Goal: Information Seeking & Learning: Learn about a topic

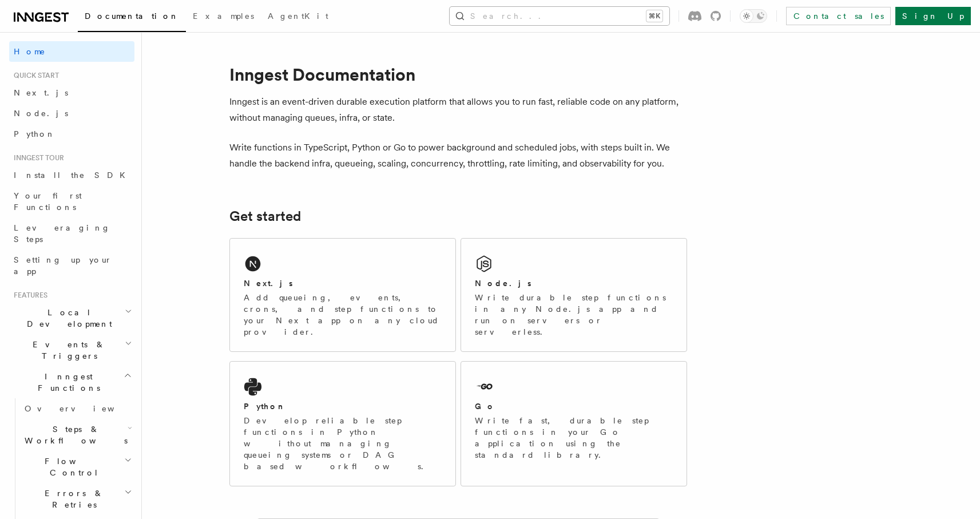
click at [593, 13] on button "Search... ⌘K" at bounding box center [560, 16] width 220 height 18
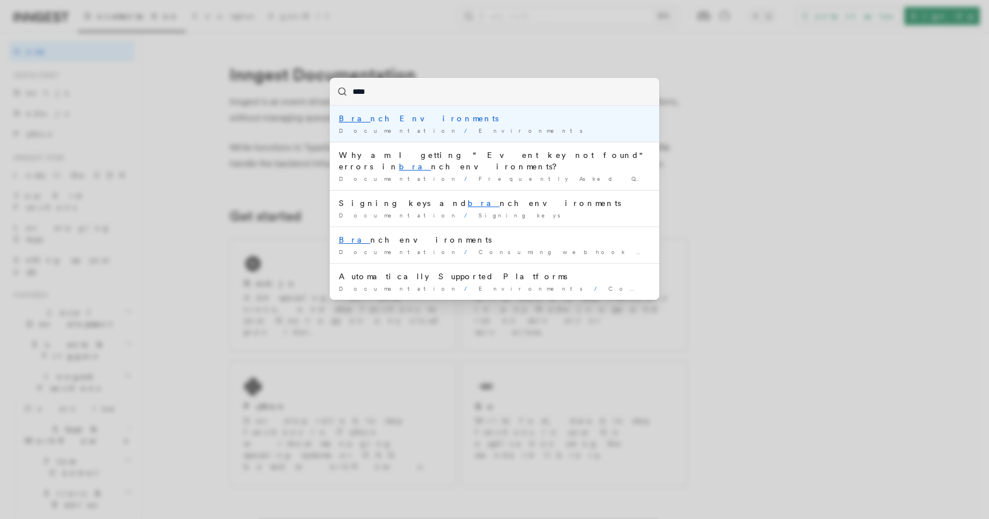
type input "*****"
click at [385, 119] on div "Branc h Environments" at bounding box center [494, 118] width 311 height 11
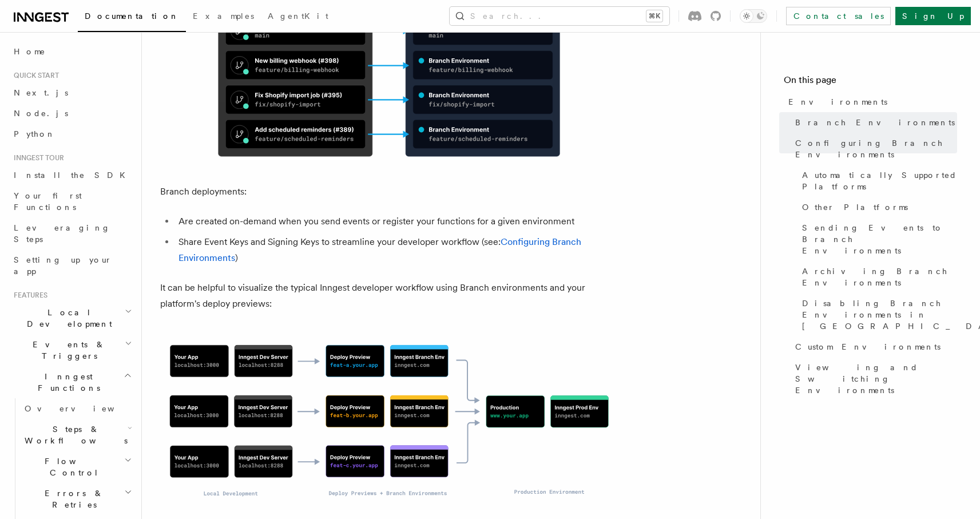
scroll to position [597, 0]
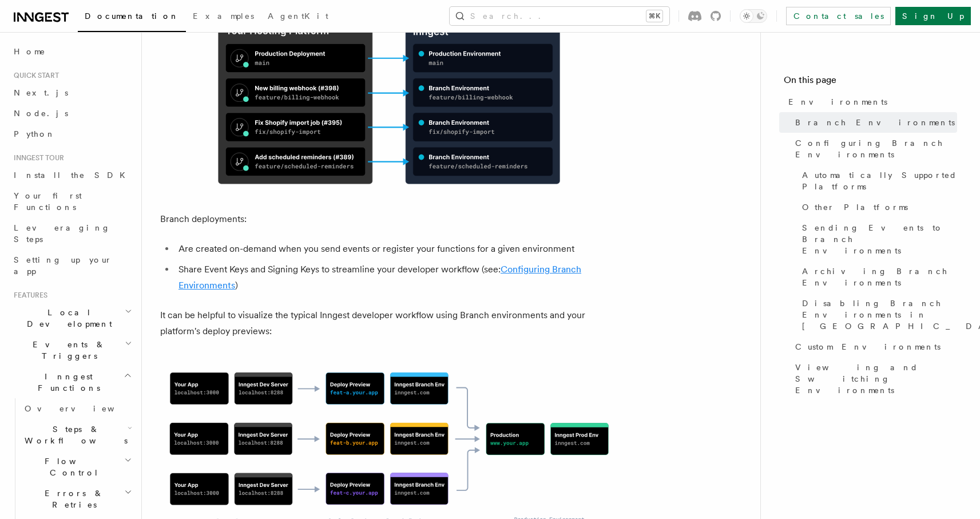
click at [545, 264] on link "Configuring Branch Environments" at bounding box center [380, 277] width 403 height 27
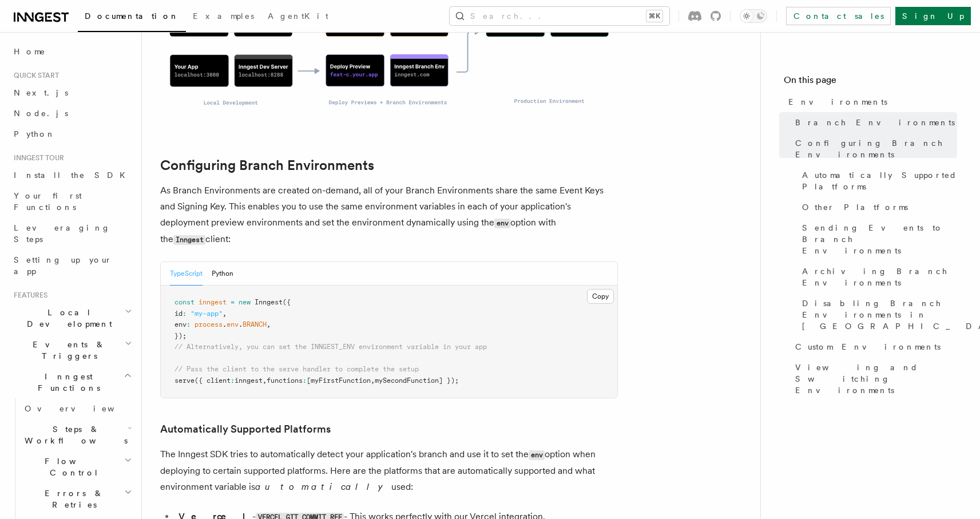
scroll to position [1071, 0]
